Goal: Information Seeking & Learning: Find specific fact

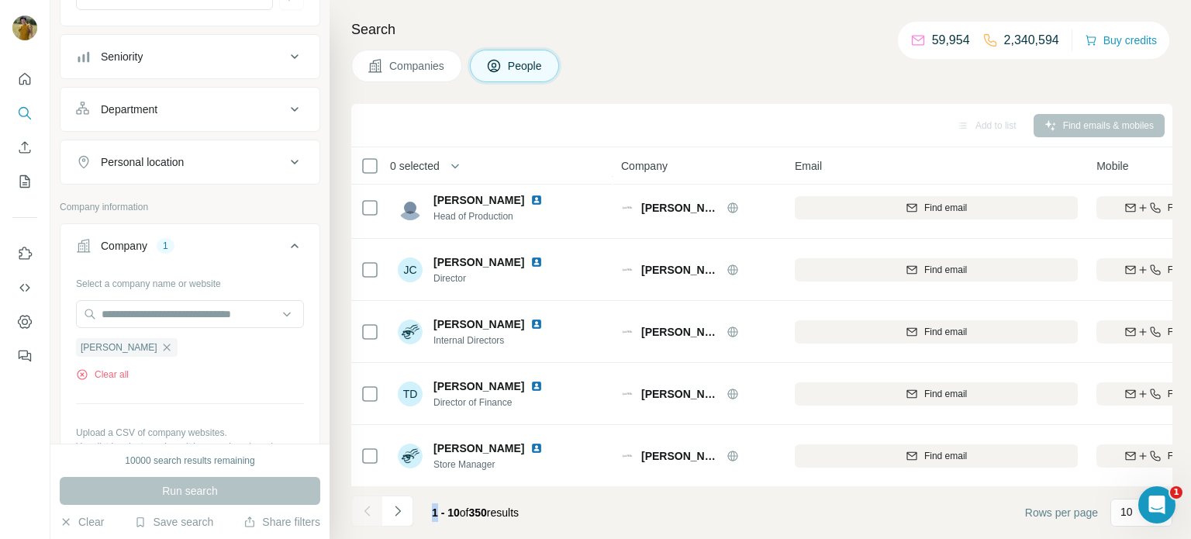
scroll to position [206, 0]
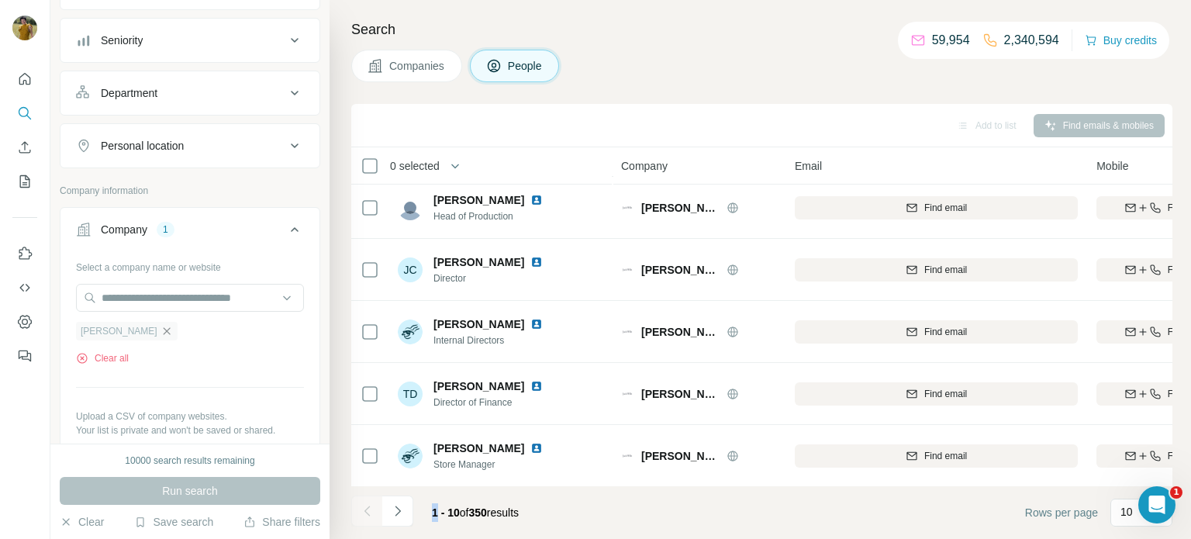
click at [163, 329] on icon "button" at bounding box center [166, 330] width 7 height 7
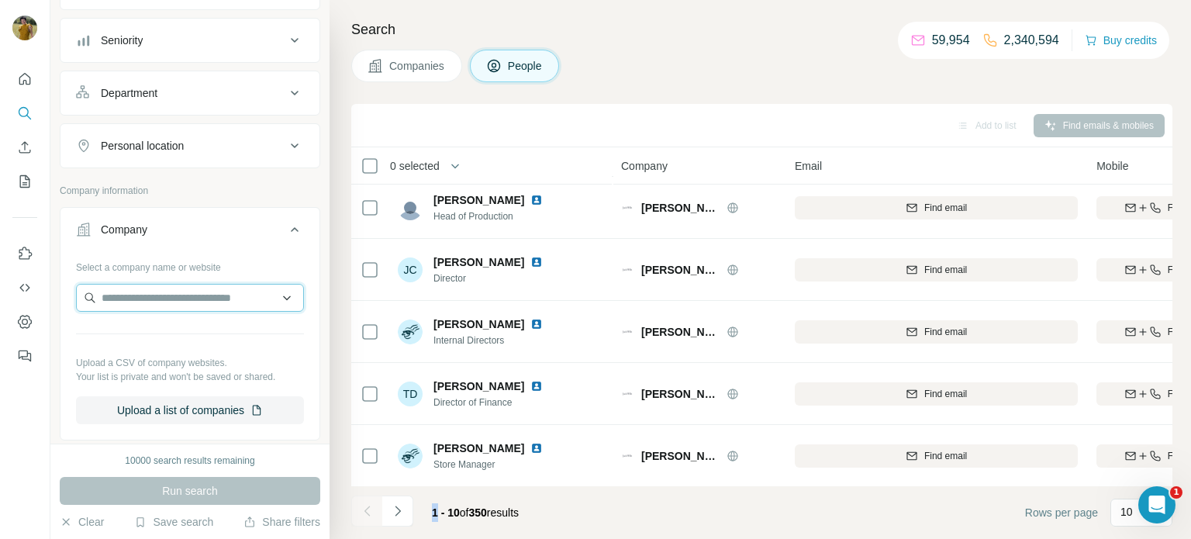
click at [132, 302] on input "text" at bounding box center [190, 298] width 228 height 28
type input "*"
click at [148, 291] on input "text" at bounding box center [190, 298] width 228 height 28
paste input "**********"
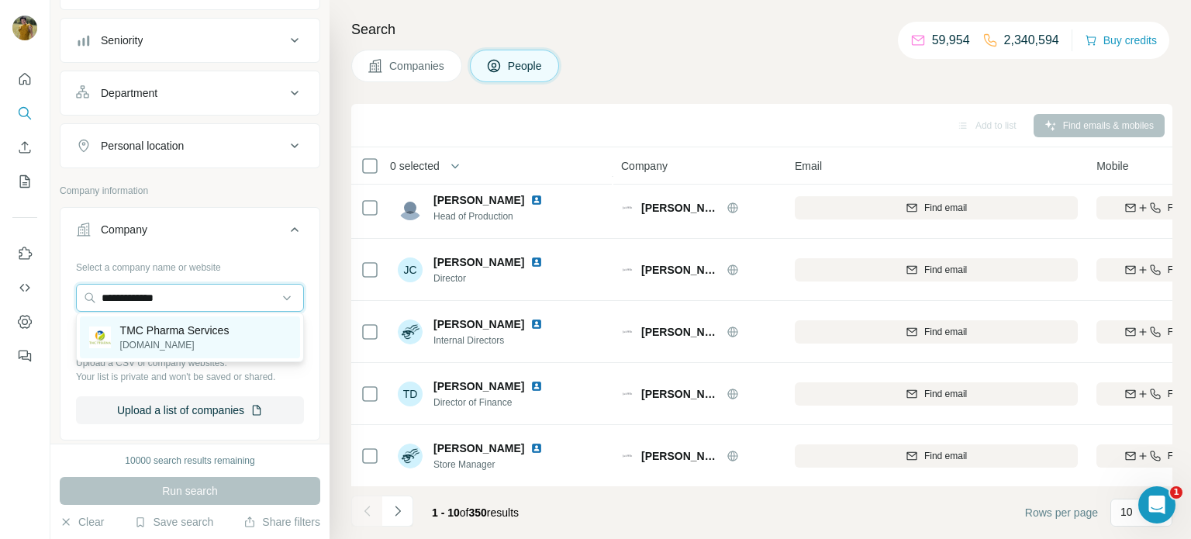
type input "**********"
click at [169, 327] on p "TMC Pharma Services" at bounding box center [174, 331] width 109 height 16
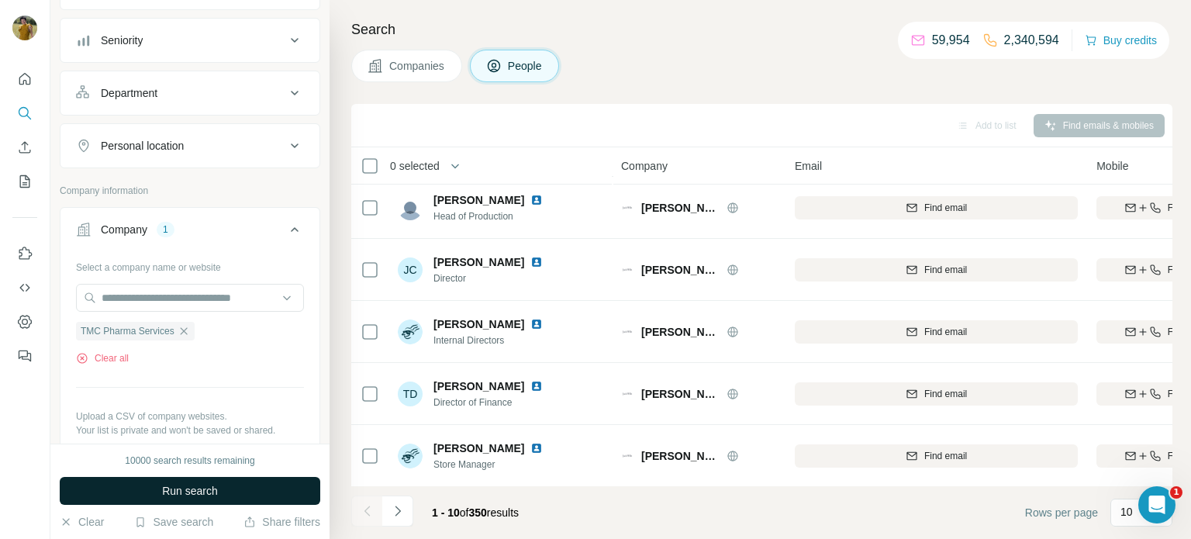
click at [181, 497] on span "Run search" at bounding box center [190, 491] width 56 height 16
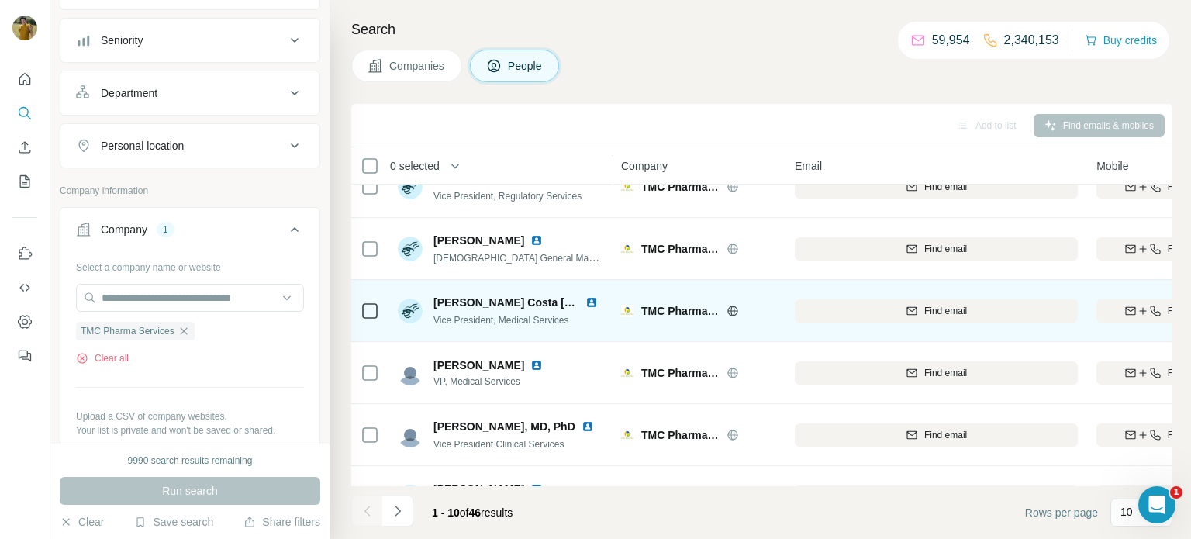
scroll to position [318, 0]
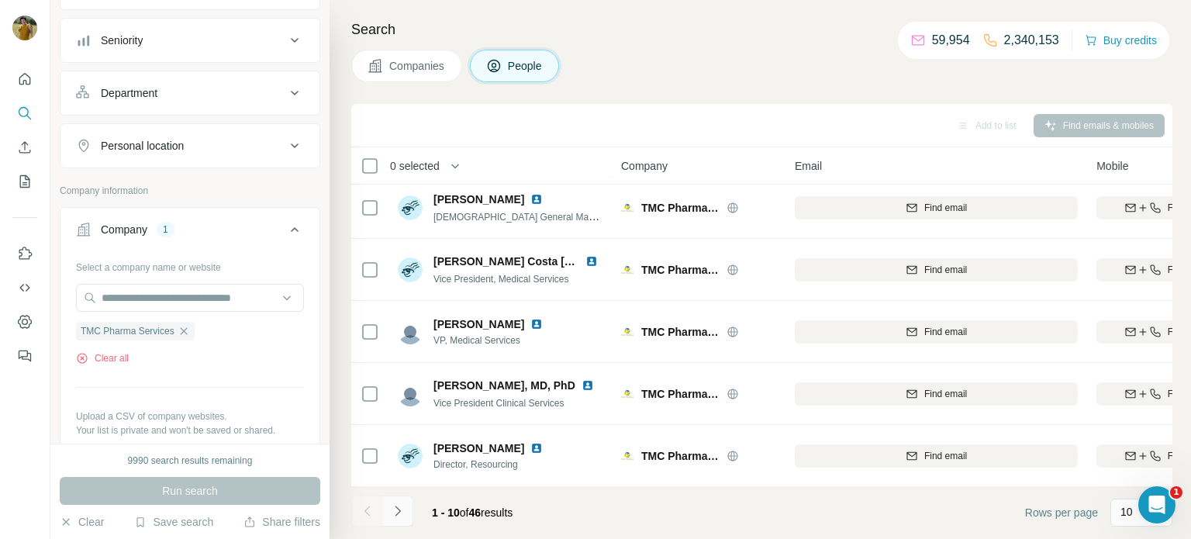
click at [395, 510] on icon "Navigate to next page" at bounding box center [398, 511] width 16 height 16
click at [403, 508] on icon "Navigate to next page" at bounding box center [398, 511] width 16 height 16
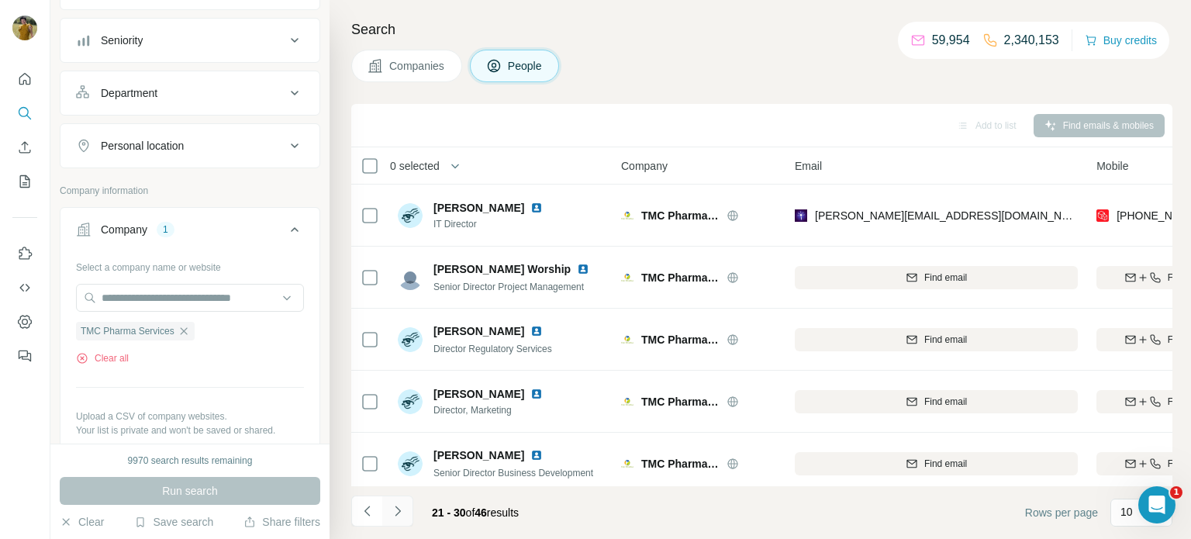
click at [396, 510] on icon "Navigate to next page" at bounding box center [398, 511] width 16 height 16
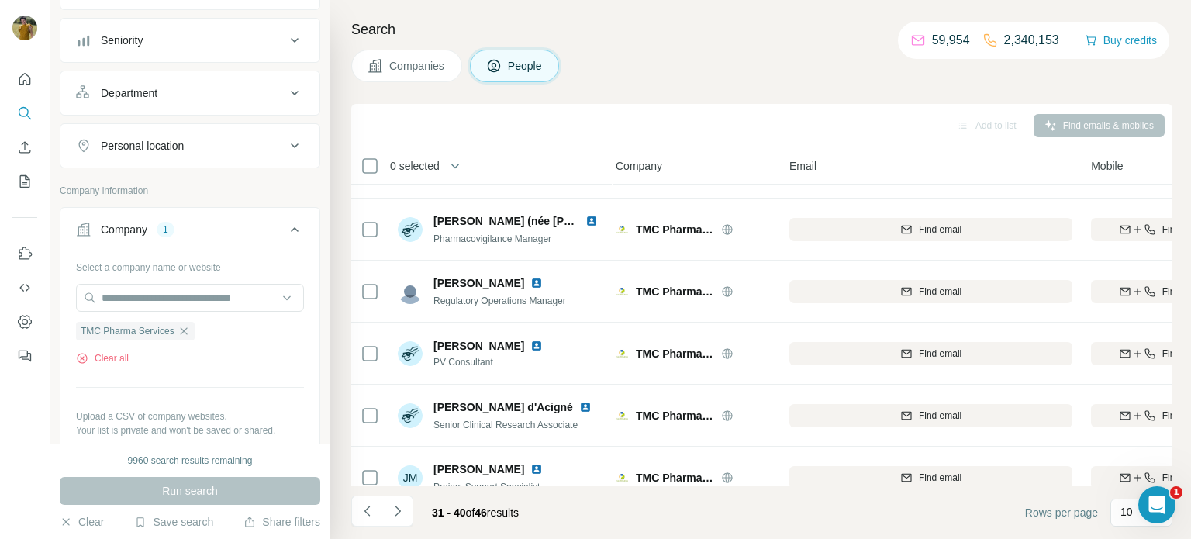
scroll to position [318, 5]
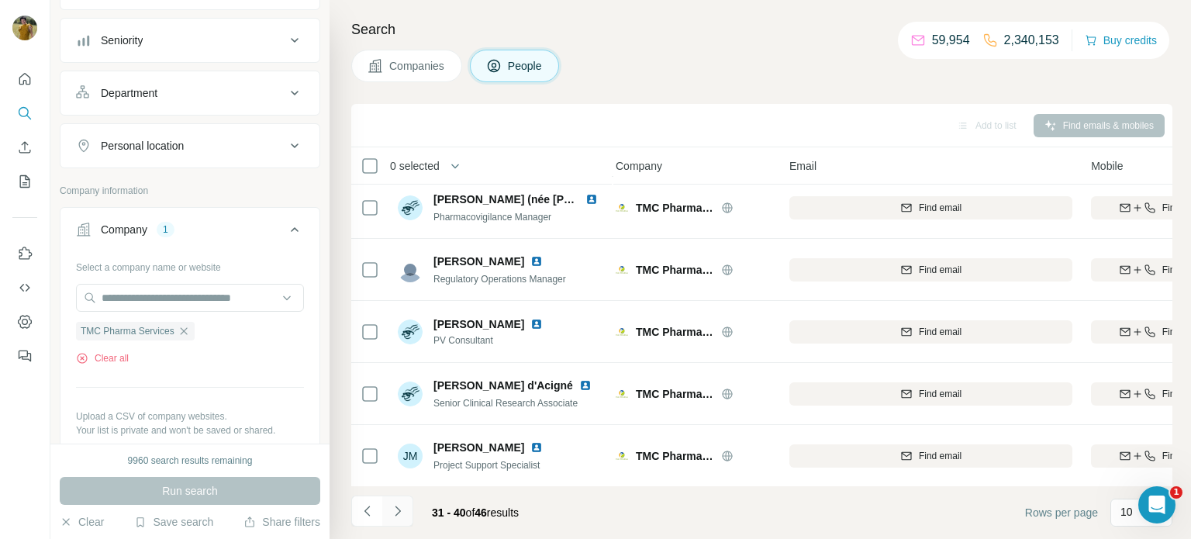
click at [406, 513] on button "Navigate to next page" at bounding box center [397, 511] width 31 height 31
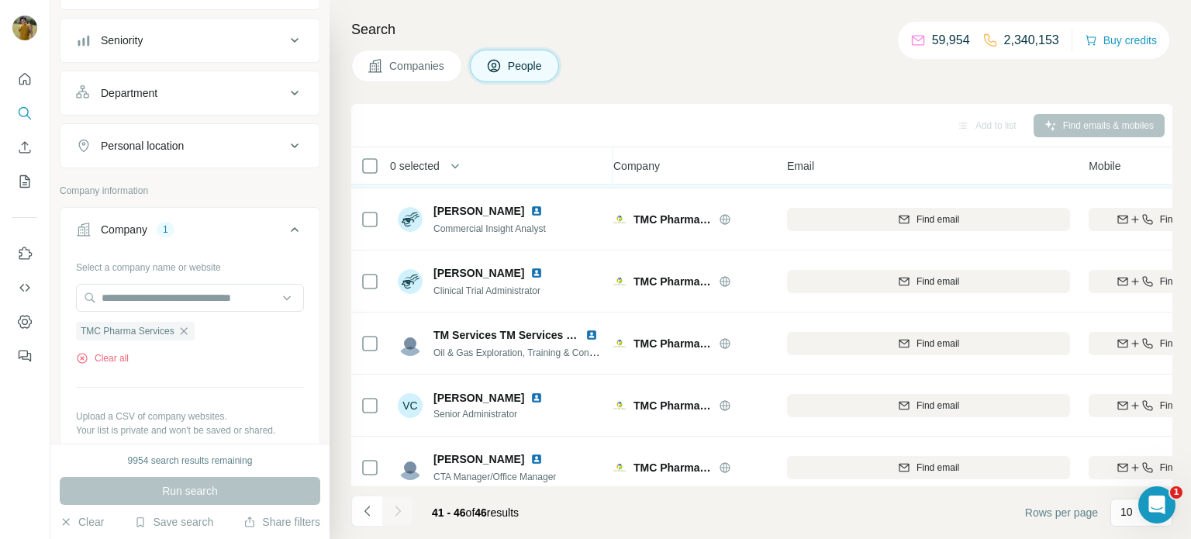
scroll to position [70, 8]
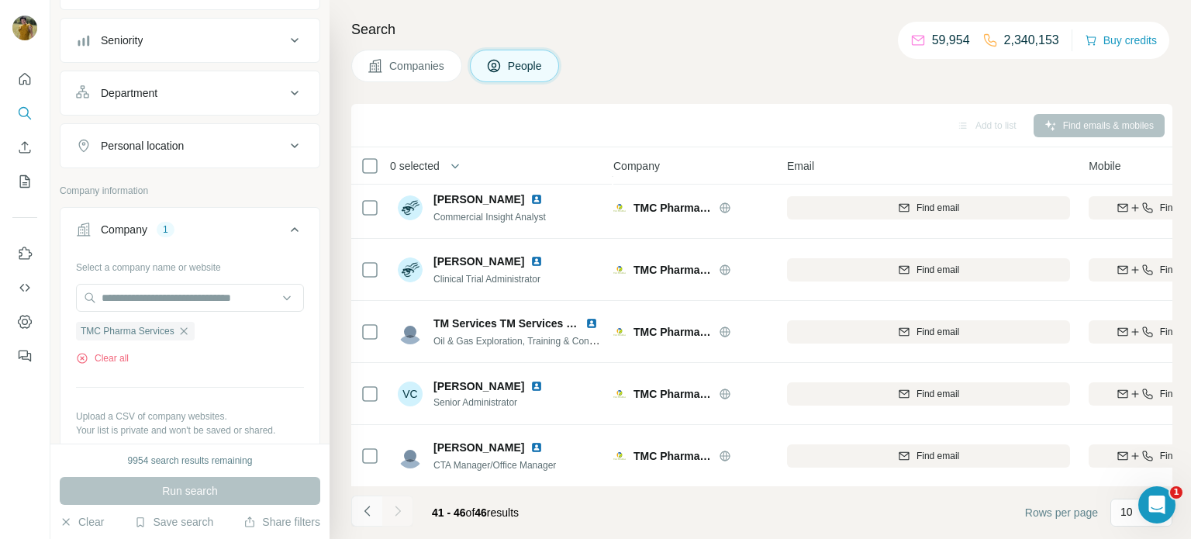
click at [365, 510] on icon "Navigate to previous page" at bounding box center [366, 511] width 5 height 10
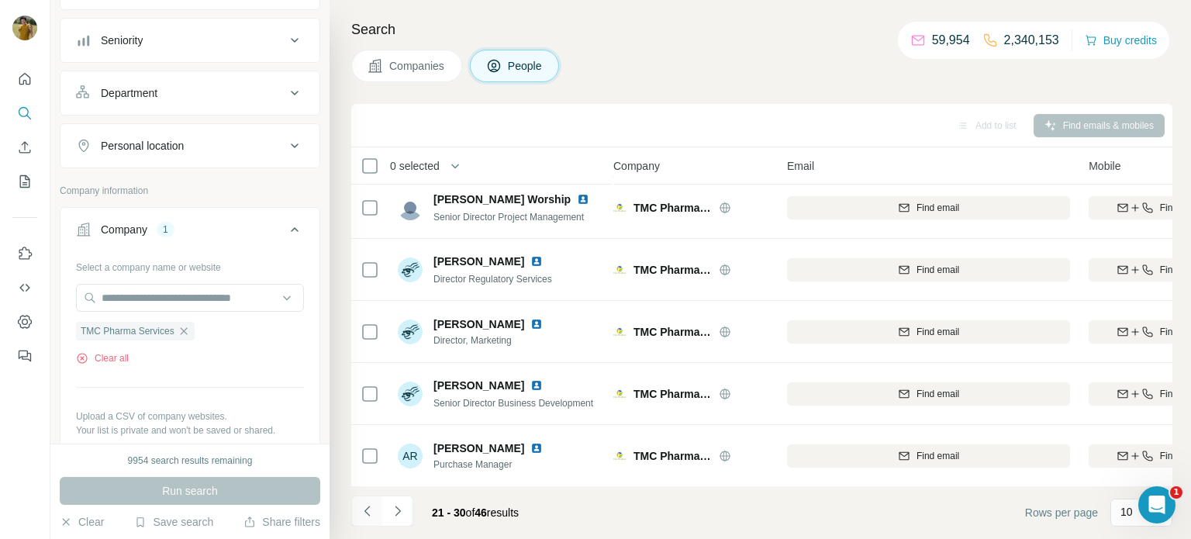
click at [365, 510] on icon "Navigate to previous page" at bounding box center [366, 511] width 5 height 10
click at [392, 518] on icon "Navigate to next page" at bounding box center [398, 511] width 16 height 16
